Goal: Task Accomplishment & Management: Complete application form

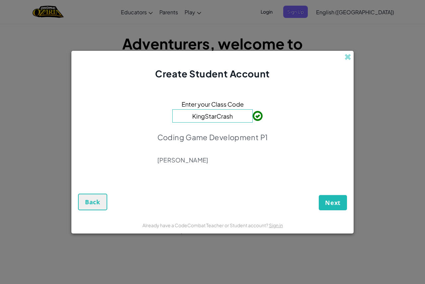
click at [325, 211] on form "Enter your Class Code KingStarCrash Coding Game Development P1 [PERSON_NAME] Ne…" at bounding box center [212, 148] width 282 height 136
click at [327, 199] on span "Next" at bounding box center [333, 203] width 16 height 8
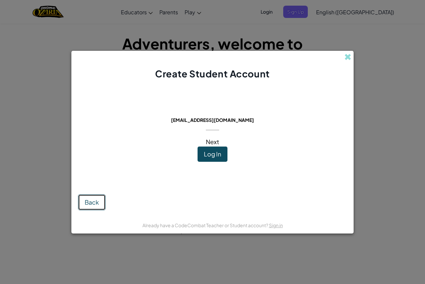
click at [97, 203] on span "Back" at bounding box center [92, 202] width 14 height 8
click at [346, 54] on span at bounding box center [347, 56] width 7 height 7
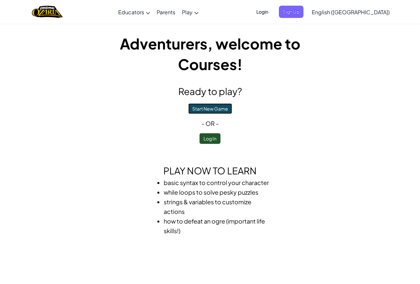
click at [208, 108] on button "Start New Game" at bounding box center [210, 108] width 44 height 11
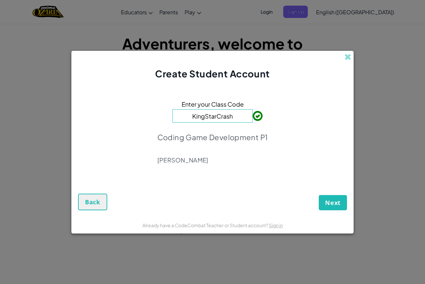
click at [344, 55] on span at bounding box center [347, 56] width 7 height 7
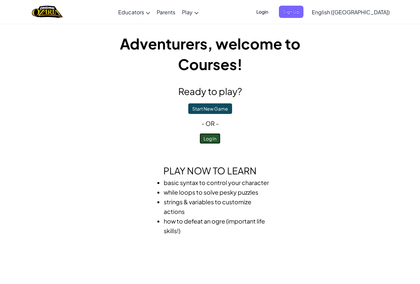
click at [209, 138] on button "Log In" at bounding box center [210, 138] width 21 height 11
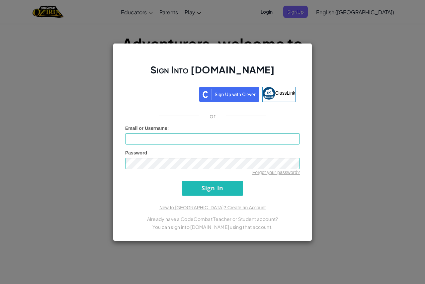
click at [203, 86] on div "Sign Into [DOMAIN_NAME] ClassLink or Unknown Error Email or Username : Password…" at bounding box center [212, 142] width 199 height 198
